Goal: Transaction & Acquisition: Purchase product/service

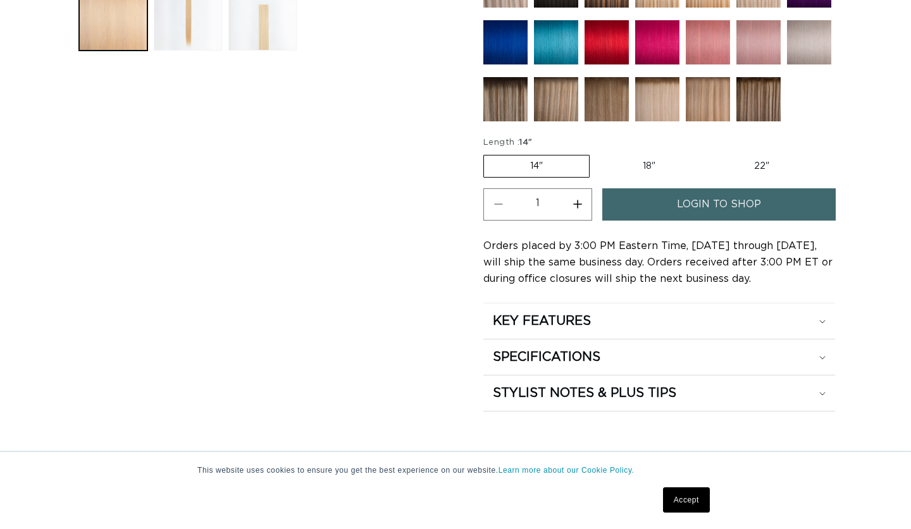
click at [627, 165] on label "18" Variant sold out or unavailable" at bounding box center [648, 167] width 105 height 22
click at [596, 153] on input "18" Variant sold out or unavailable" at bounding box center [596, 152] width 1 height 1
radio input "true"
click at [671, 204] on link "login to shop" at bounding box center [718, 205] width 233 height 32
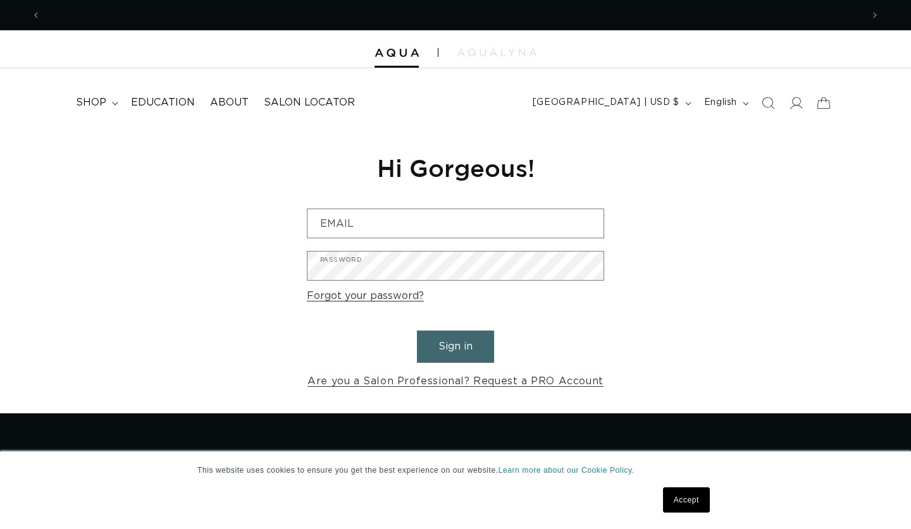
scroll to position [0, 1642]
